Goal: Find specific page/section

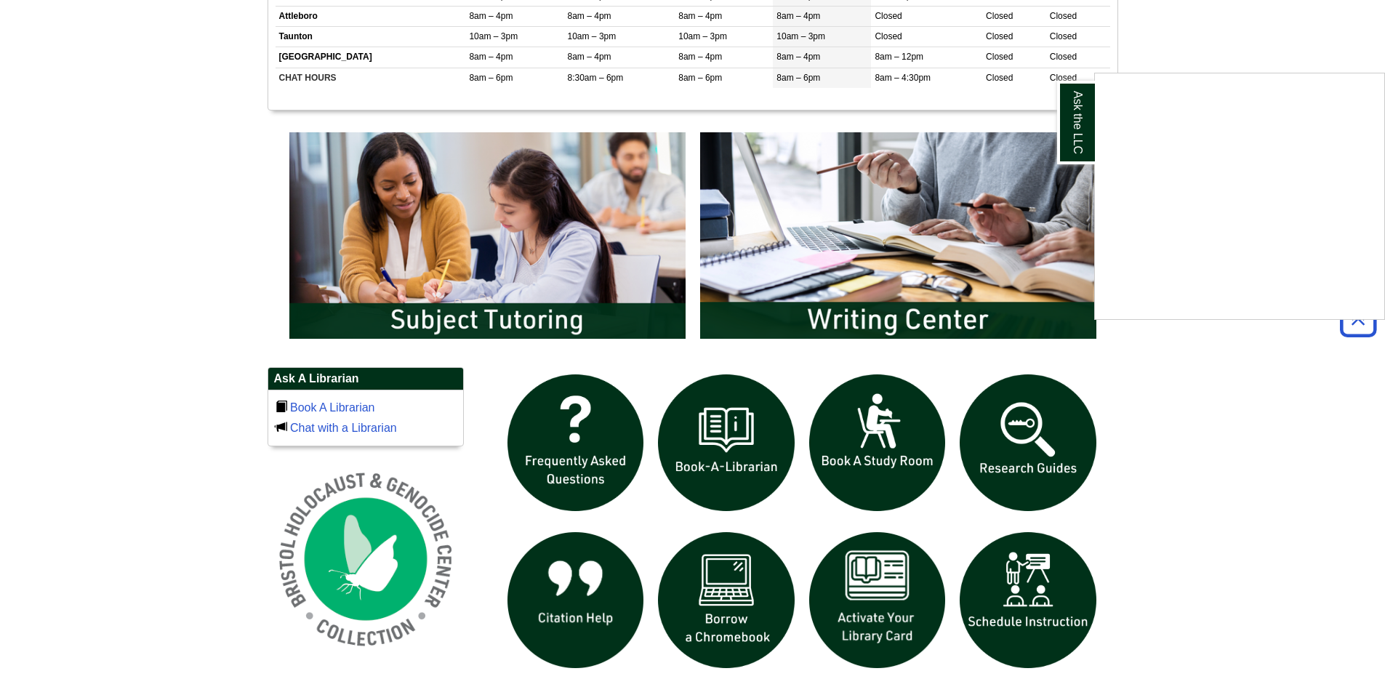
scroll to position [727, 0]
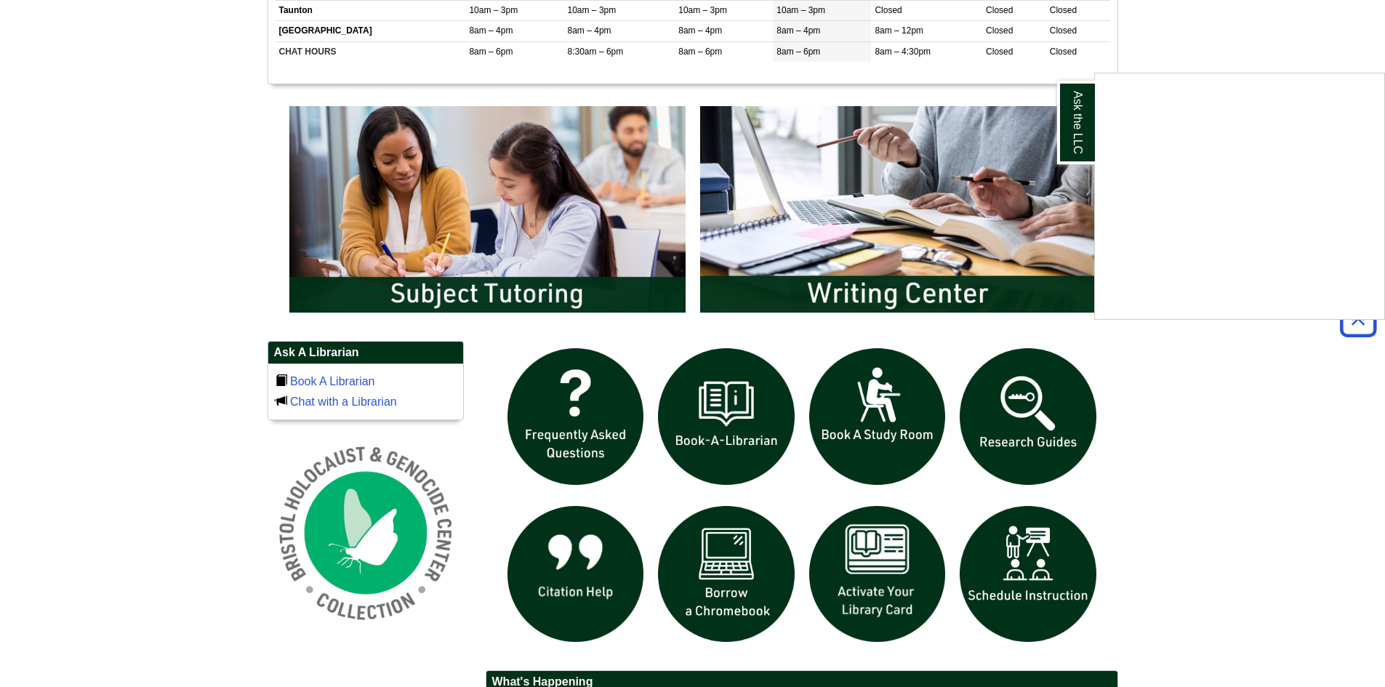
drag, startPoint x: 894, startPoint y: 562, endPoint x: 956, endPoint y: 562, distance: 62.5
click at [951, 557] on div "Ask the LLC" at bounding box center [692, 343] width 1385 height 687
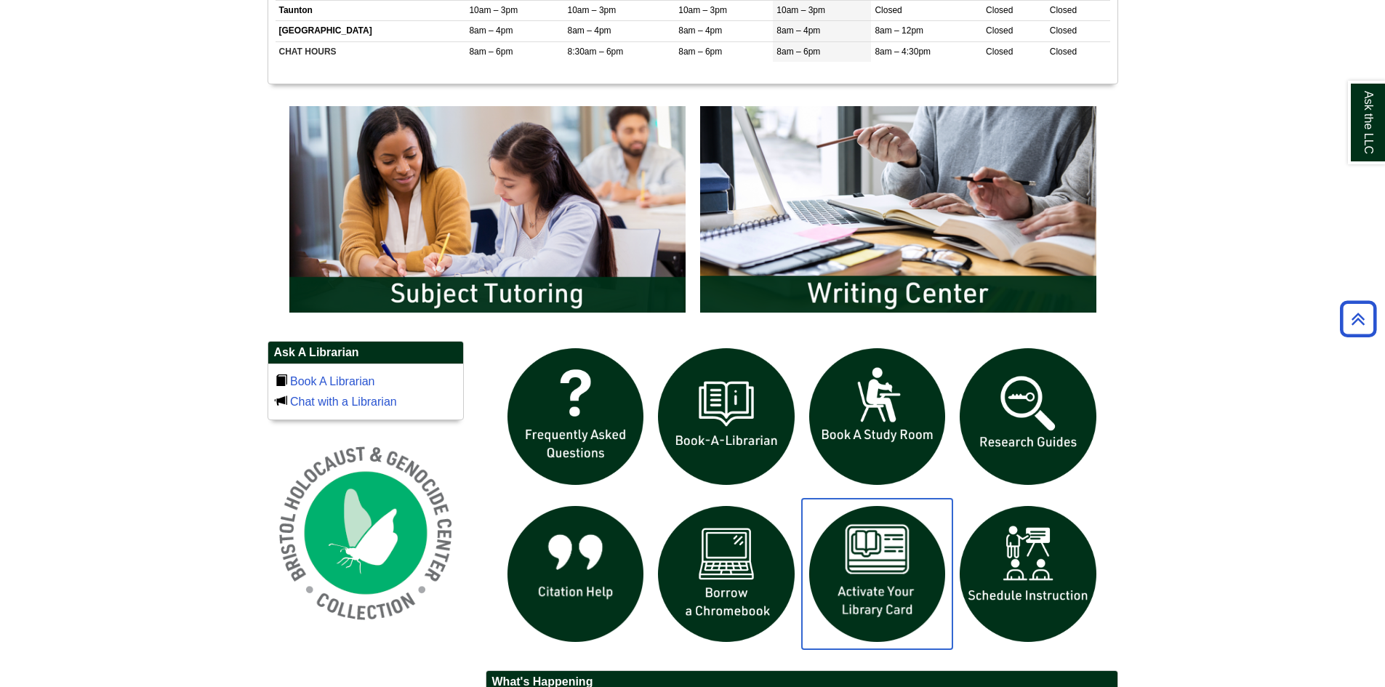
click at [913, 578] on img "slideshow" at bounding box center [877, 574] width 151 height 151
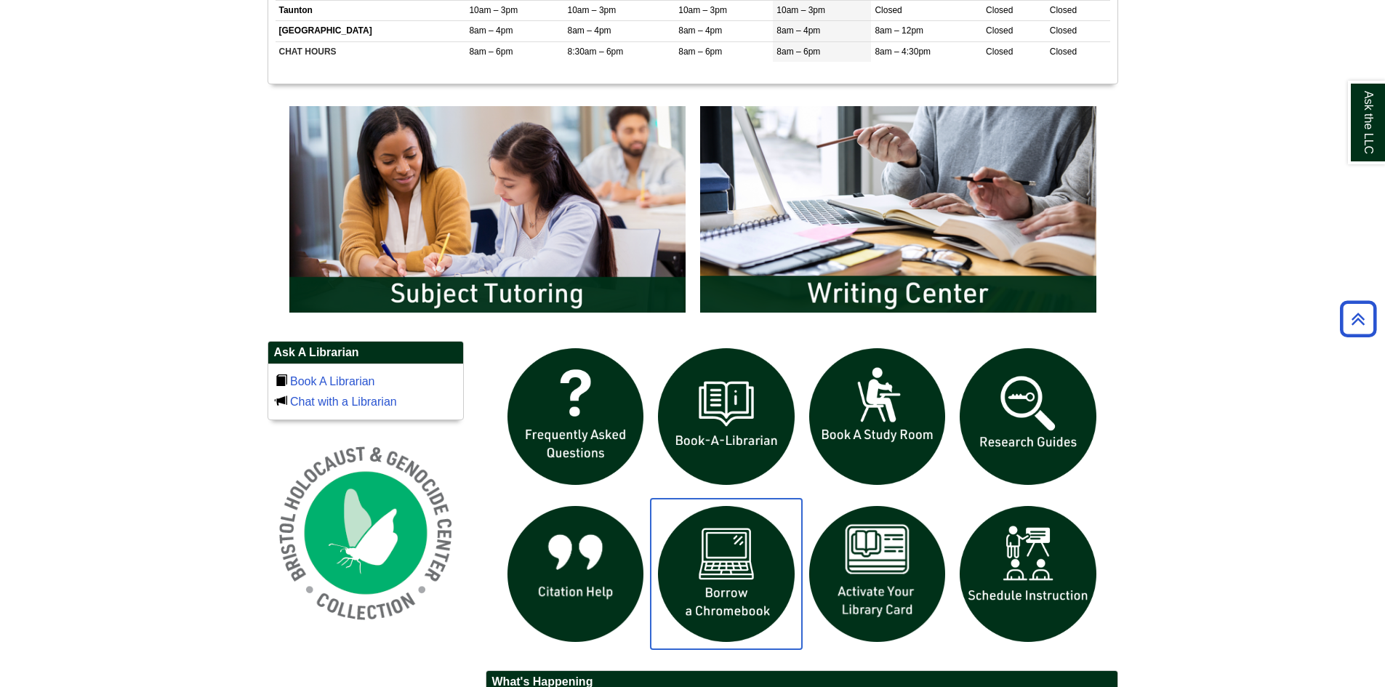
click at [714, 571] on img "slideshow" at bounding box center [726, 574] width 151 height 151
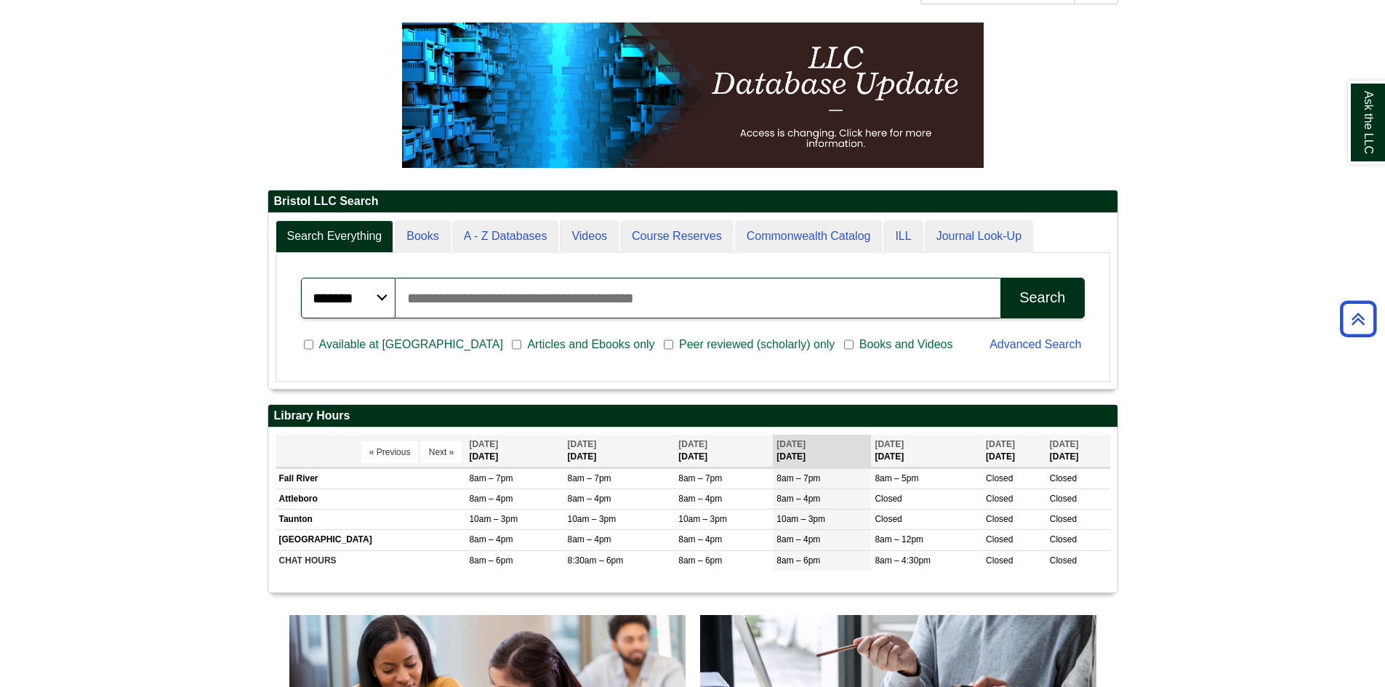
scroll to position [175, 849]
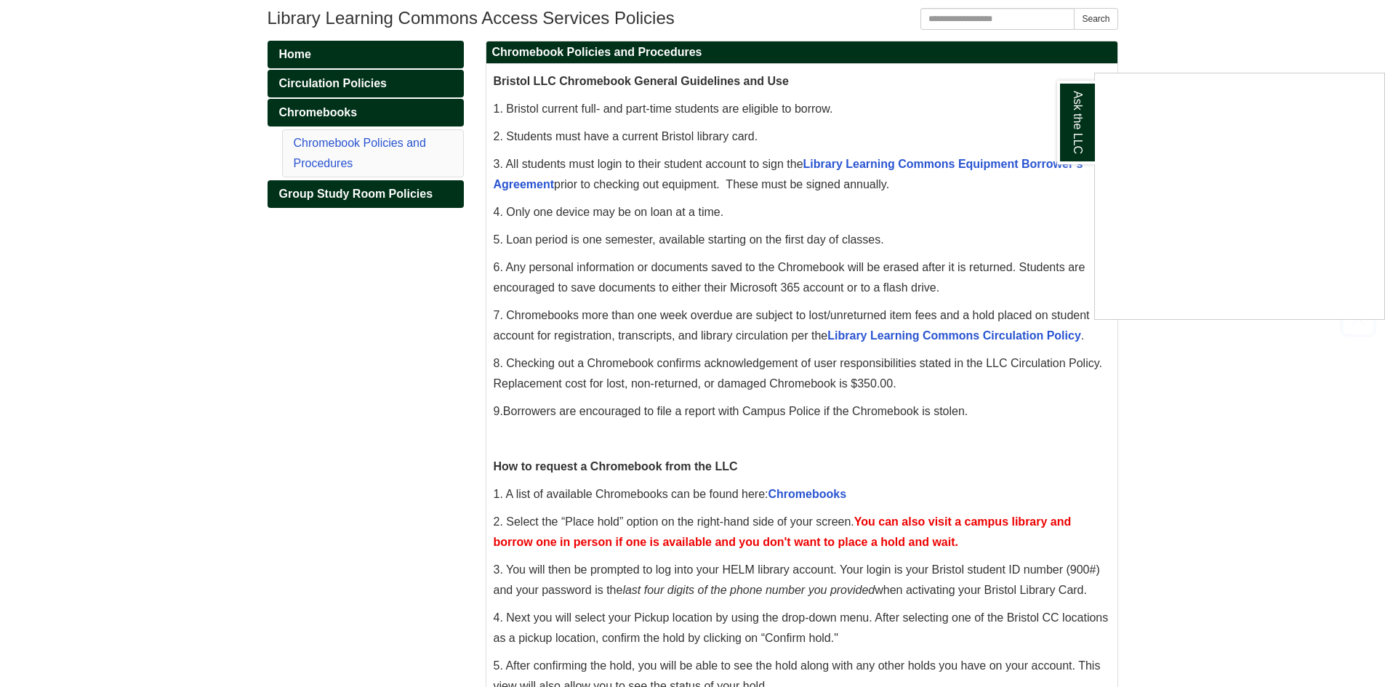
scroll to position [218, 0]
click at [820, 494] on div "Ask the LLC" at bounding box center [692, 343] width 1385 height 687
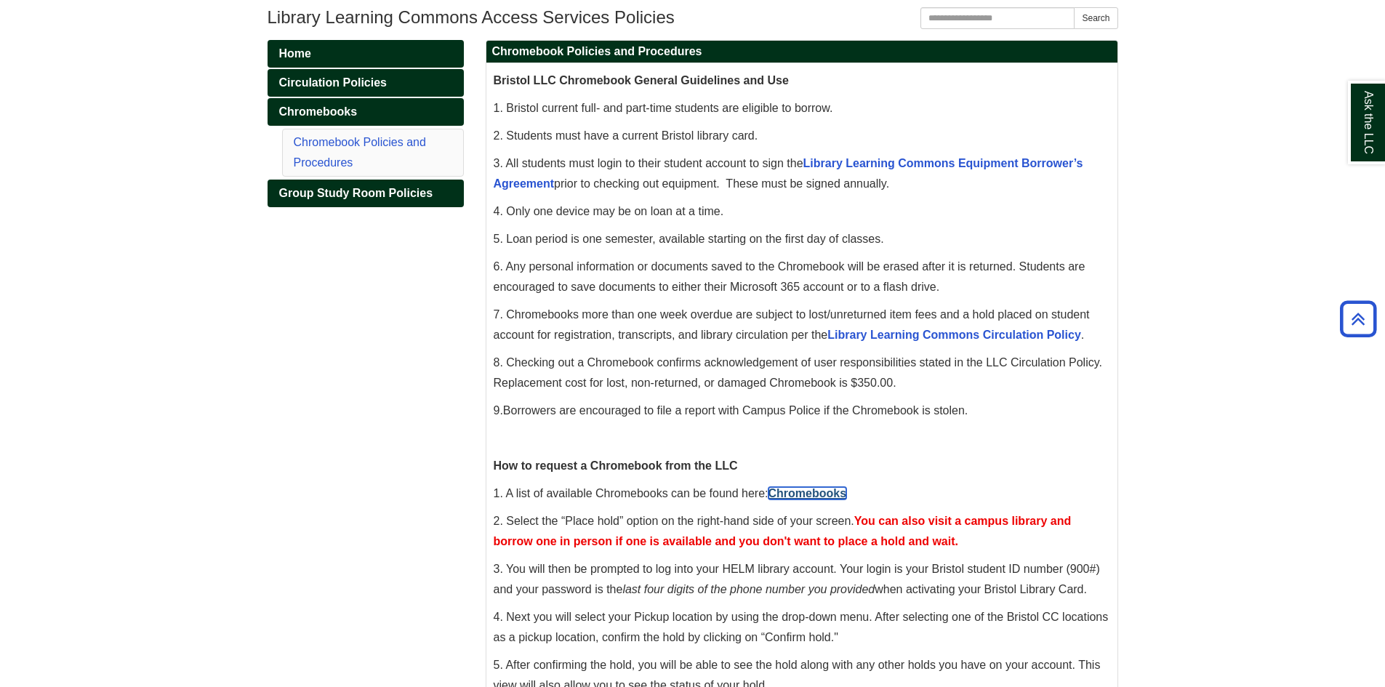
click at [820, 494] on link "Chromebooks" at bounding box center [808, 493] width 79 height 12
